Goal: Task Accomplishment & Management: Complete application form

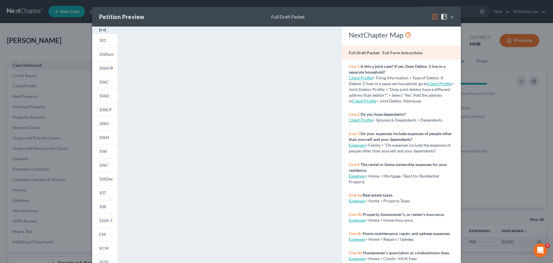
click at [450, 16] on button "×" at bounding box center [452, 16] width 4 height 7
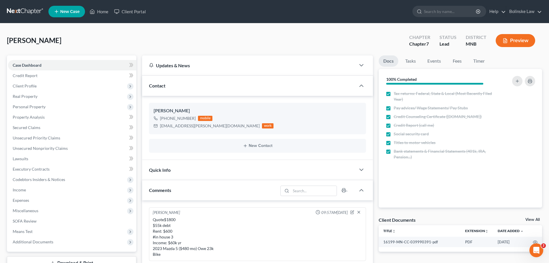
drag, startPoint x: 22, startPoint y: 11, endPoint x: 24, endPoint y: 14, distance: 3.5
click at [22, 11] on link at bounding box center [25, 11] width 37 height 10
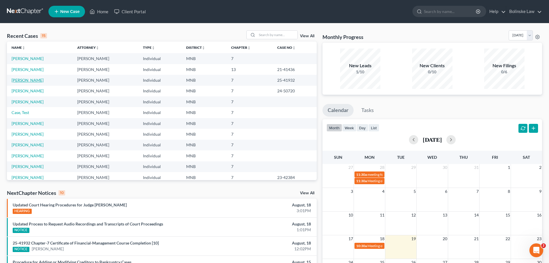
click at [20, 80] on link "Phillips, Daniel" at bounding box center [28, 80] width 32 height 5
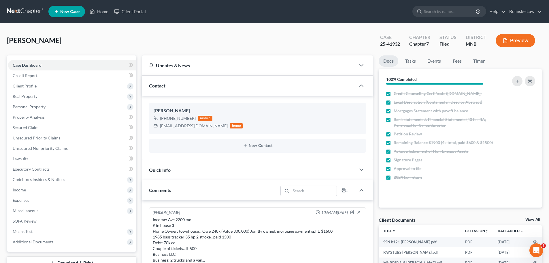
scroll to position [201, 0]
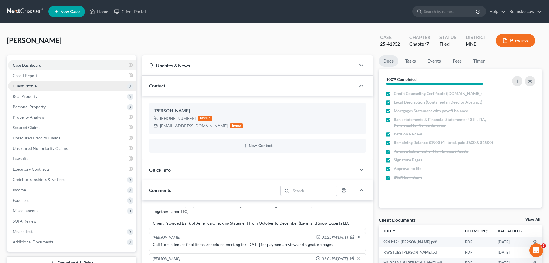
click at [25, 88] on span "Client Profile" at bounding box center [72, 86] width 128 height 10
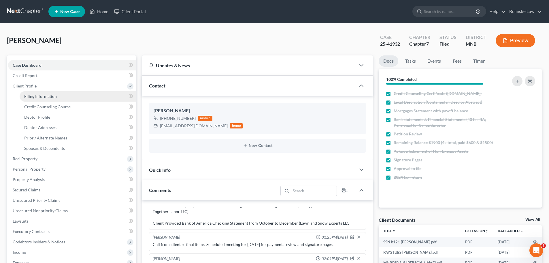
click at [35, 97] on span "Filing Information" at bounding box center [40, 96] width 33 height 5
select select "1"
select select "0"
